Goal: Use online tool/utility: Utilize a website feature to perform a specific function

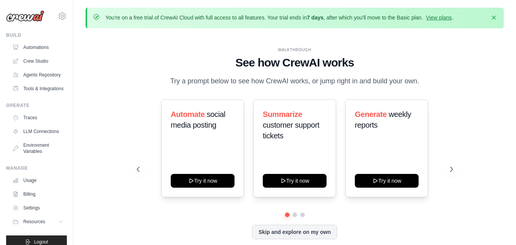
scroll to position [27, 0]
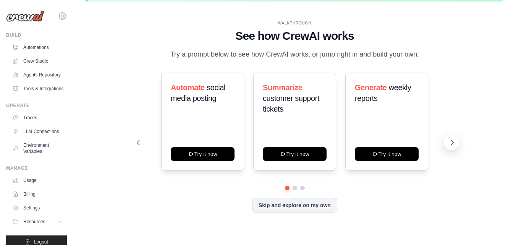
click at [453, 141] on icon at bounding box center [453, 143] width 8 height 8
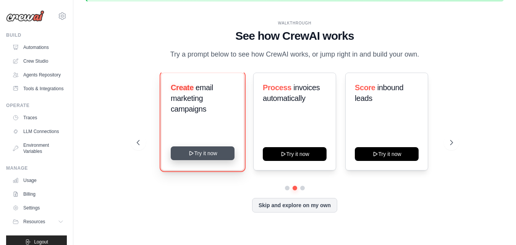
click at [197, 151] on button "Try it now" at bounding box center [203, 153] width 64 height 14
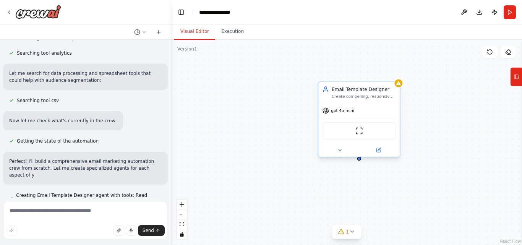
scroll to position [196, 0]
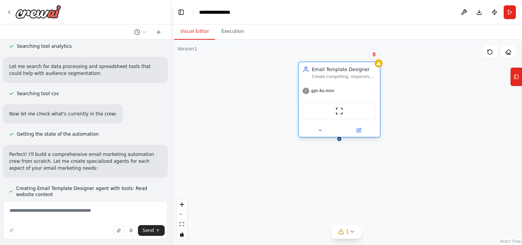
drag, startPoint x: 372, startPoint y: 102, endPoint x: 352, endPoint y: 82, distance: 27.8
click at [352, 82] on div "Email Template Designer Create compelling, responsive email templates for {camp…" at bounding box center [338, 72] width 81 height 21
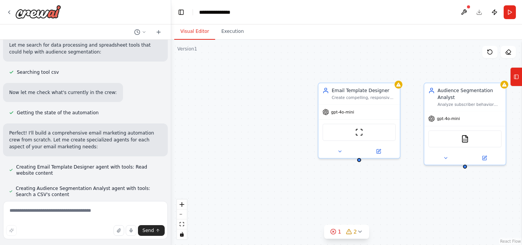
scroll to position [239, 0]
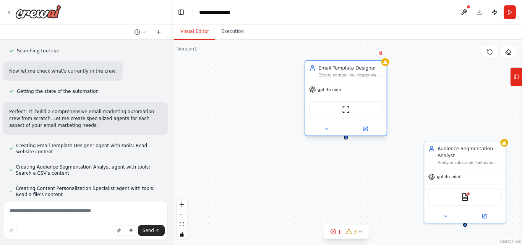
drag, startPoint x: 371, startPoint y: 92, endPoint x: 360, endPoint y: 73, distance: 22.5
click at [360, 73] on div "Email Template Designer Create compelling, responsive email templates for {camp…" at bounding box center [350, 71] width 64 height 13
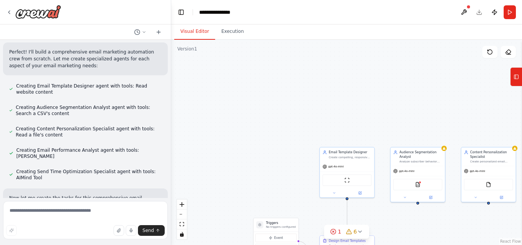
scroll to position [296, 0]
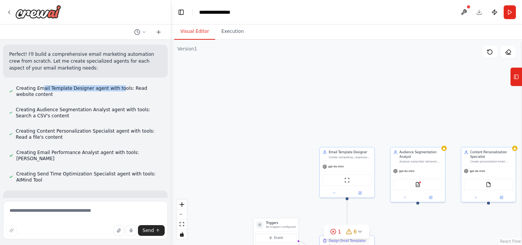
drag, startPoint x: 42, startPoint y: 81, endPoint x: 115, endPoint y: 82, distance: 72.6
click at [115, 85] on span "Creating Email Template Designer agent with tools: Read website content" at bounding box center [89, 91] width 146 height 12
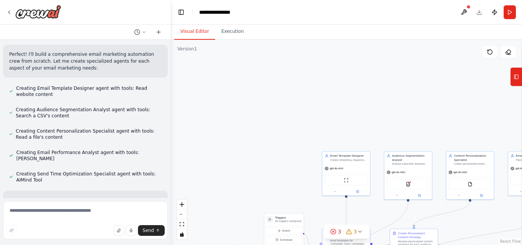
click at [370, 225] on div ".deletable-edge-delete-btn { width: 20px; height: 20px; border: 0px solid #ffff…" at bounding box center [346, 142] width 351 height 205
drag, startPoint x: 370, startPoint y: 225, endPoint x: 382, endPoint y: 202, distance: 26.0
drag, startPoint x: 382, startPoint y: 202, endPoint x: 371, endPoint y: 144, distance: 59.1
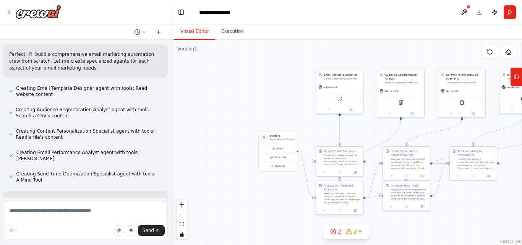
drag, startPoint x: 371, startPoint y: 144, endPoint x: 281, endPoint y: 39, distance: 137.9
click at [281, 39] on div "Visual Editor Execution Version 1 Show Tools Hide Agents .deletable-edge-delete…" at bounding box center [346, 134] width 351 height 220
click at [285, 92] on div ".deletable-edge-delete-btn { width: 20px; height: 20px; border: 0px solid #ffff…" at bounding box center [346, 142] width 351 height 205
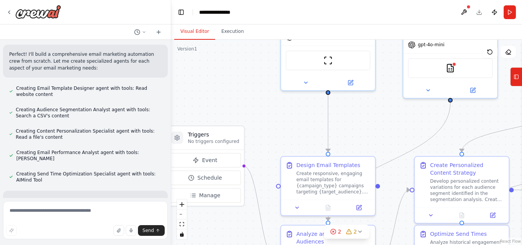
drag, startPoint x: 310, startPoint y: 117, endPoint x: 245, endPoint y: 71, distance: 79.4
click at [245, 71] on div ".deletable-edge-delete-btn { width: 20px; height: 20px; border: 0px solid #ffff…" at bounding box center [346, 142] width 351 height 205
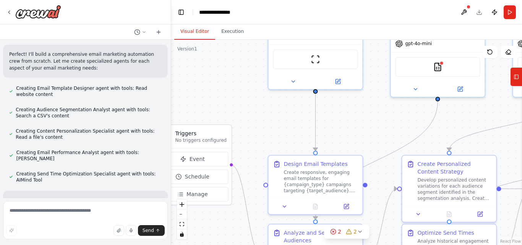
drag, startPoint x: 298, startPoint y: 136, endPoint x: 231, endPoint y: 137, distance: 66.9
click at [231, 137] on div ".deletable-edge-delete-btn { width: 20px; height: 20px; border: 0px solid #ffff…" at bounding box center [346, 142] width 351 height 205
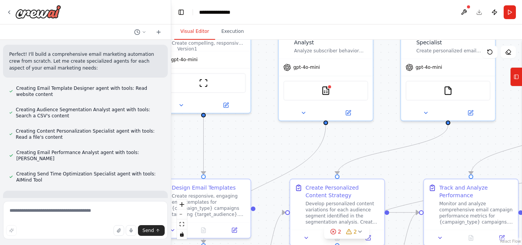
drag, startPoint x: 323, startPoint y: 135, endPoint x: 265, endPoint y: 157, distance: 61.5
click at [265, 157] on div ".deletable-edge-delete-btn { width: 20px; height: 20px; border: 0px solid #ffff…" at bounding box center [346, 142] width 351 height 205
click at [318, 89] on div "CSVSearchTool" at bounding box center [325, 89] width 85 height 20
click at [357, 91] on div "CSVSearchTool" at bounding box center [325, 89] width 85 height 20
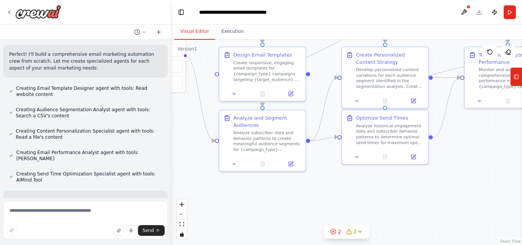
drag, startPoint x: 333, startPoint y: 151, endPoint x: 377, endPoint y: 23, distance: 135.7
click at [377, 23] on main "**********" at bounding box center [346, 122] width 351 height 245
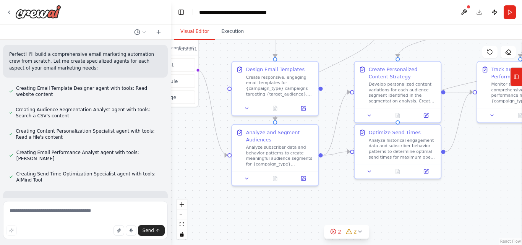
drag, startPoint x: 335, startPoint y: 187, endPoint x: 347, endPoint y: 202, distance: 19.2
click at [347, 202] on div ".deletable-edge-delete-btn { width: 20px; height: 20px; border: 0px solid #ffff…" at bounding box center [346, 142] width 351 height 205
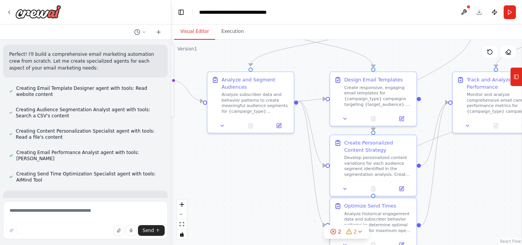
drag, startPoint x: 313, startPoint y: 191, endPoint x: 286, endPoint y: 202, distance: 29.0
click at [286, 202] on div ".deletable-edge-delete-btn { width: 20px; height: 20px; border: 0px solid #ffff…" at bounding box center [346, 142] width 351 height 205
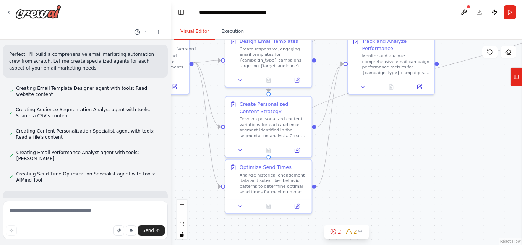
drag, startPoint x: 452, startPoint y: 167, endPoint x: 349, endPoint y: 127, distance: 109.7
click at [349, 127] on div ".deletable-edge-delete-btn { width: 20px; height: 20px; border: 0px solid #ffff…" at bounding box center [346, 142] width 351 height 205
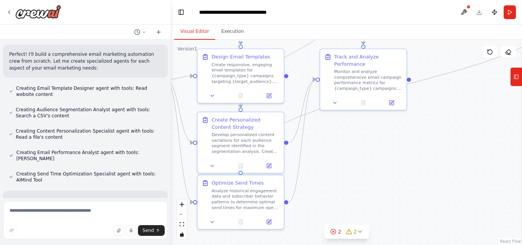
drag, startPoint x: 395, startPoint y: 151, endPoint x: 368, endPoint y: 166, distance: 32.0
click at [368, 166] on div ".deletable-edge-delete-btn { width: 20px; height: 20px; border: 0px solid #ffff…" at bounding box center [346, 142] width 351 height 205
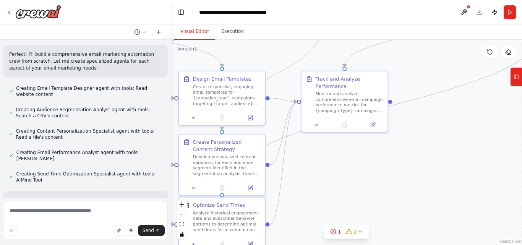
drag, startPoint x: 368, startPoint y: 166, endPoint x: 349, endPoint y: 188, distance: 29.0
click at [349, 188] on div ".deletable-edge-delete-btn { width: 20px; height: 20px; border: 0px solid #ffff…" at bounding box center [346, 142] width 351 height 205
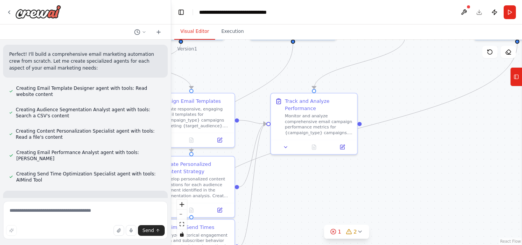
drag, startPoint x: 454, startPoint y: 156, endPoint x: 423, endPoint y: 178, distance: 37.8
click at [423, 178] on div ".deletable-edge-delete-btn { width: 20px; height: 20px; border: 0px solid #ffff…" at bounding box center [346, 142] width 351 height 205
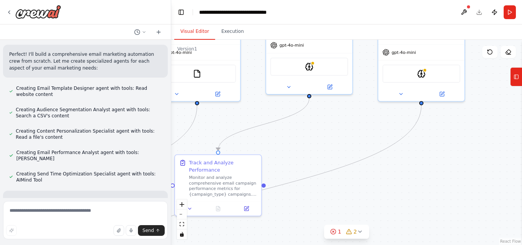
drag, startPoint x: 423, startPoint y: 178, endPoint x: 327, endPoint y: 240, distance: 113.9
click at [327, 240] on div ".deletable-edge-delete-btn { width: 20px; height: 20px; border: 0px solid #ffff…" at bounding box center [346, 142] width 351 height 205
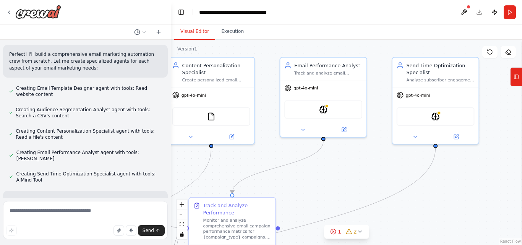
drag, startPoint x: 399, startPoint y: 182, endPoint x: 377, endPoint y: 206, distance: 32.4
click at [422, 222] on div ".deletable-edge-delete-btn { width: 20px; height: 20px; border: 0px solid #ffff…" at bounding box center [346, 142] width 351 height 205
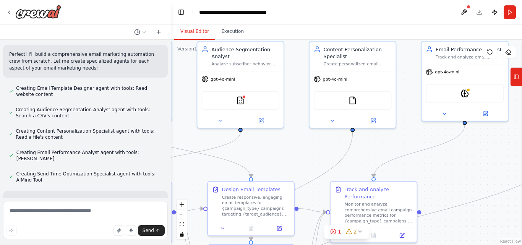
drag, startPoint x: 313, startPoint y: 191, endPoint x: 460, endPoint y: 175, distance: 148.4
click at [460, 175] on div ".deletable-edge-delete-btn { width: 20px; height: 20px; border: 0px solid #ffff…" at bounding box center [346, 142] width 351 height 205
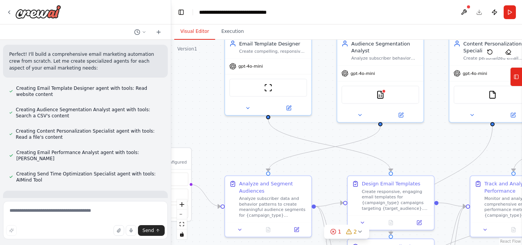
drag, startPoint x: 301, startPoint y: 148, endPoint x: 427, endPoint y: 145, distance: 125.4
click at [427, 145] on div ".deletable-edge-delete-btn { width: 20px; height: 20px; border: 0px solid #ffff…" at bounding box center [346, 142] width 351 height 205
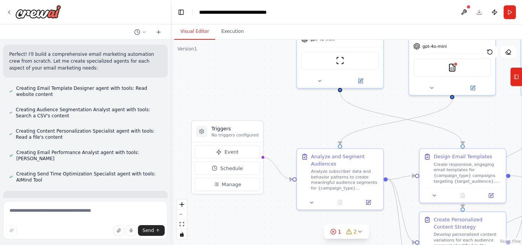
drag, startPoint x: 235, startPoint y: 146, endPoint x: 307, endPoint y: 120, distance: 76.7
click at [307, 120] on div ".deletable-edge-delete-btn { width: 20px; height: 20px; border: 0px solid #ffff…" at bounding box center [346, 142] width 351 height 205
click at [230, 149] on span "Event" at bounding box center [231, 152] width 14 height 7
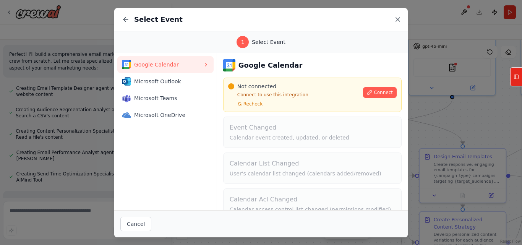
click at [401, 19] on icon at bounding box center [398, 20] width 8 height 8
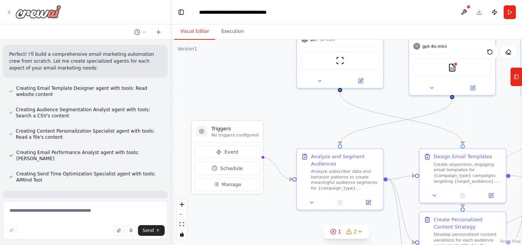
click at [10, 12] on icon at bounding box center [9, 12] width 6 height 6
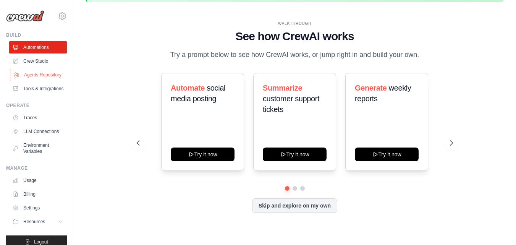
scroll to position [27, 0]
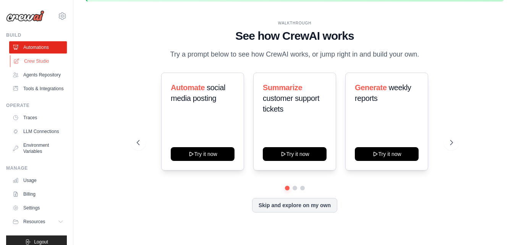
click at [36, 64] on link "Crew Studio" at bounding box center [39, 61] width 58 height 12
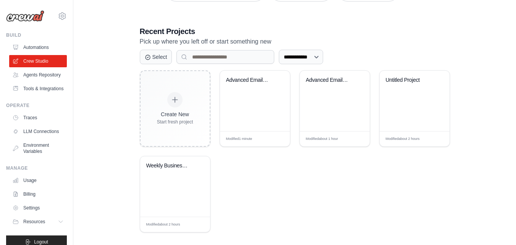
scroll to position [175, 0]
